Goal: Complete application form

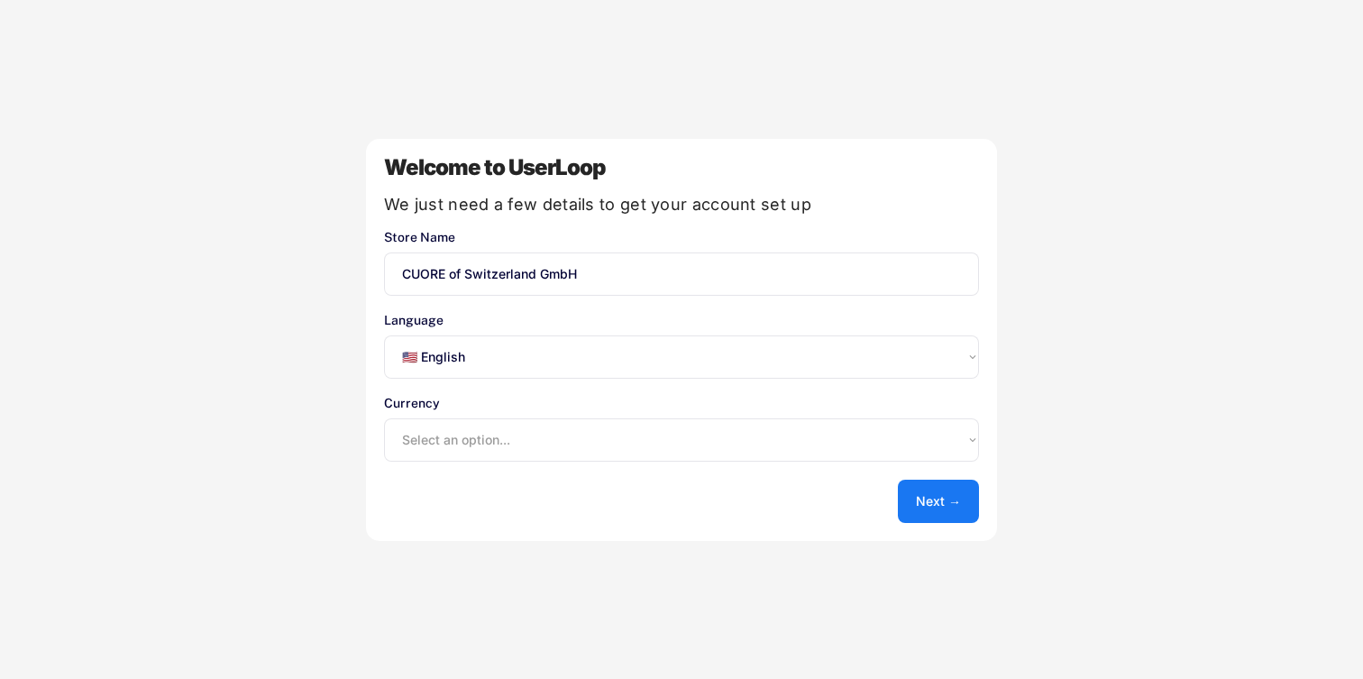
select select ""en""
select select ""1348695171700984260__LOOKUP__1635527639173x833446490375085600""
click at [495, 353] on select "Select an option... 🇺🇸 English 🇫🇷 Français 🇩🇪 Deutsch 🇪🇸 Español" at bounding box center [681, 356] width 595 height 43
select select ""de""
click at [952, 502] on button "Next →" at bounding box center [938, 500] width 81 height 43
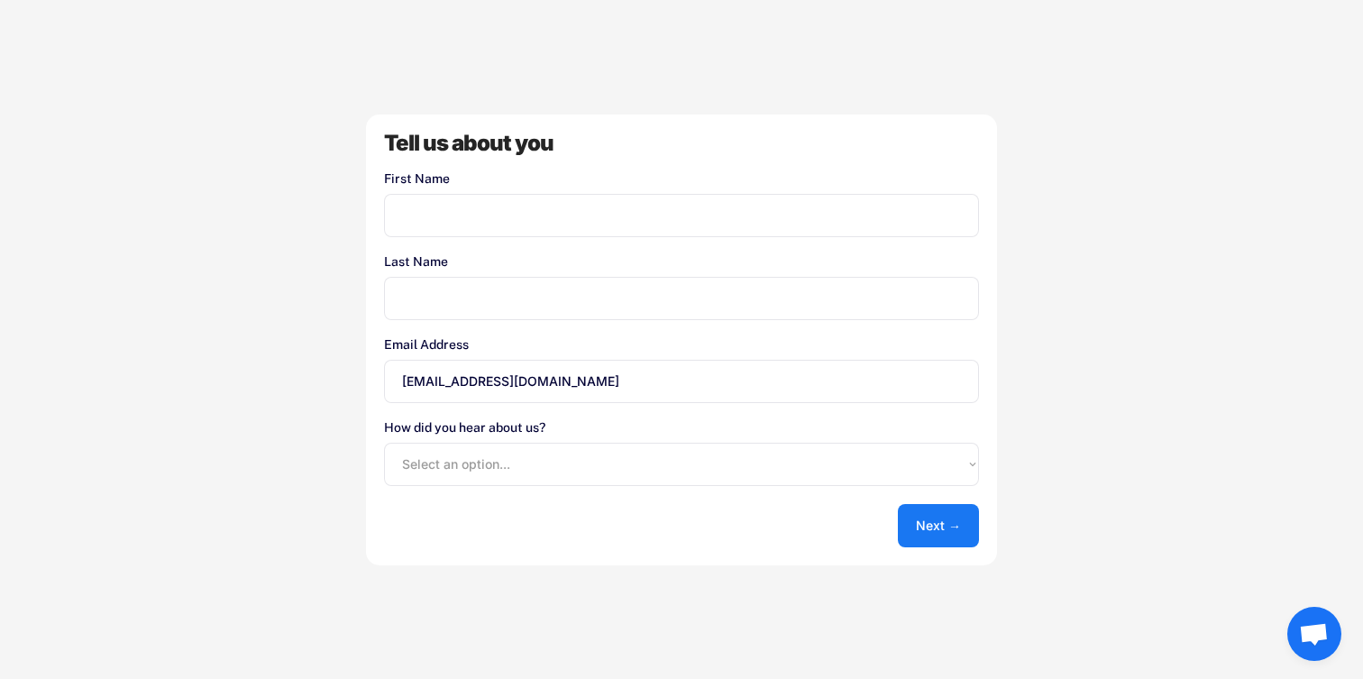
click at [442, 210] on input "input" at bounding box center [681, 215] width 595 height 43
type input "[PERSON_NAME]"
click at [567, 450] on select "Select an option... Shopify App Store Google UserLoop Blog Referred by a friend…" at bounding box center [681, 464] width 595 height 43
select select ""other""
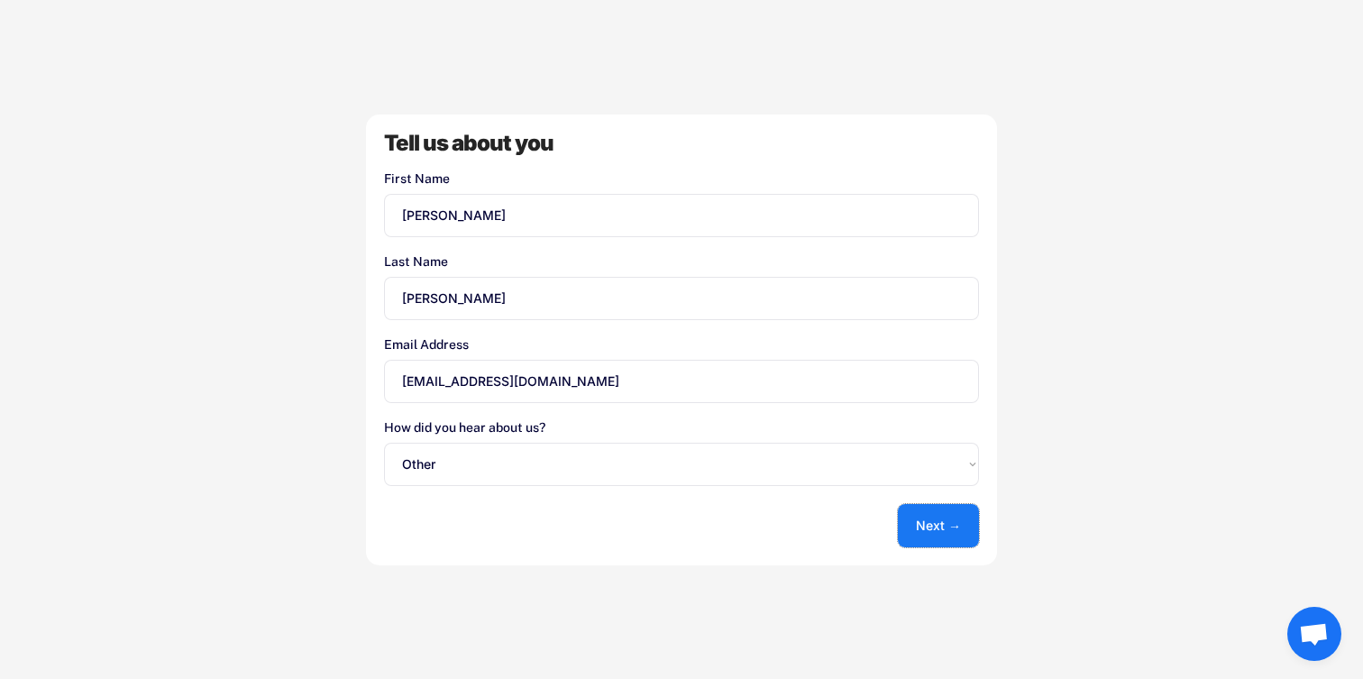
drag, startPoint x: 932, startPoint y: 531, endPoint x: 737, endPoint y: 476, distance: 202.3
click at [932, 531] on button "Next →" at bounding box center [938, 525] width 81 height 43
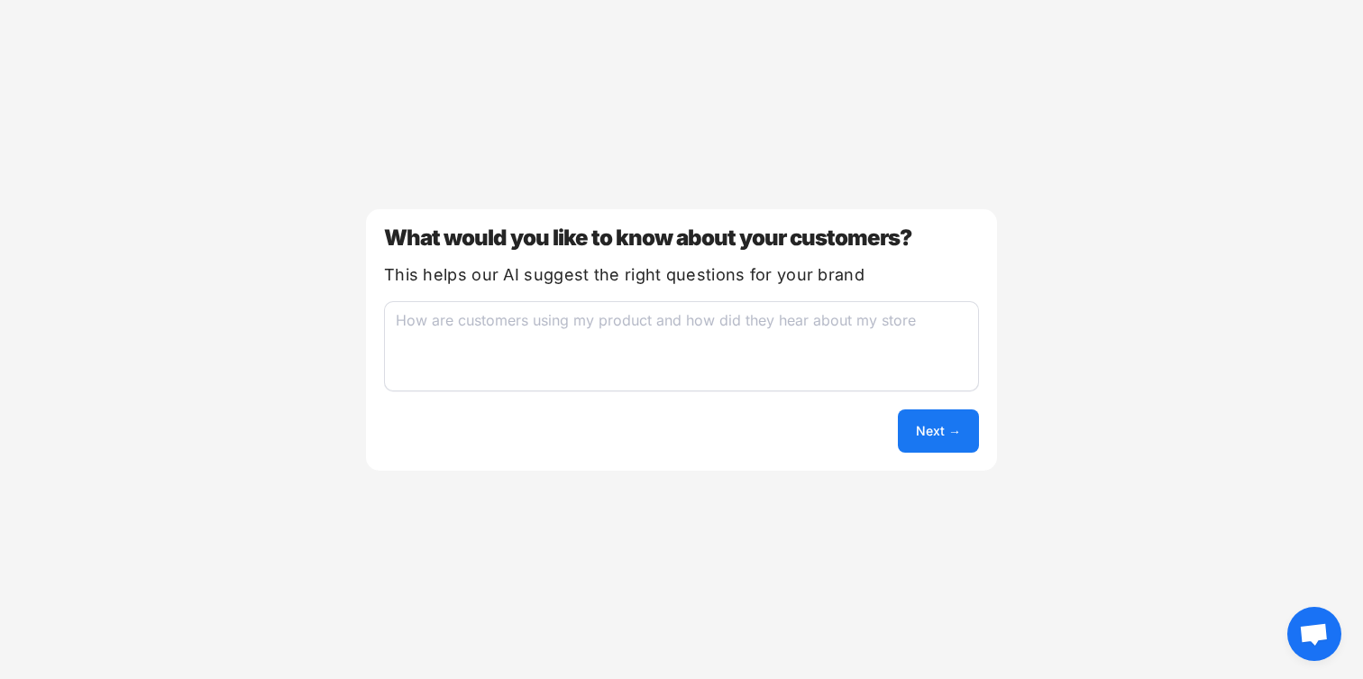
click at [940, 435] on button "Next →" at bounding box center [938, 430] width 81 height 43
